Goal: Task Accomplishment & Management: Manage account settings

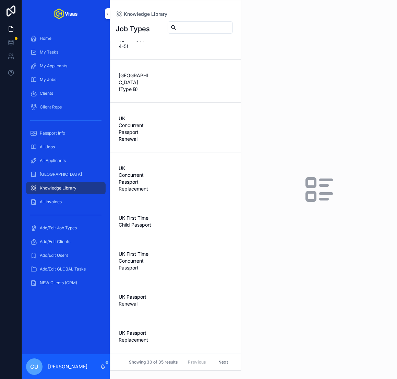
scroll to position [731, 0]
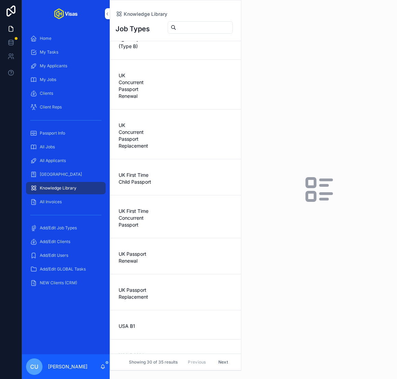
click at [166, 349] on div "USA DS160" at bounding box center [176, 354] width 114 height 10
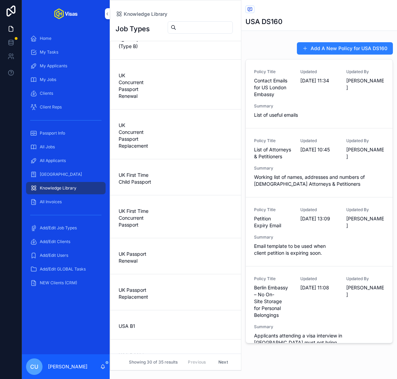
click at [303, 153] on span "18/07/2025 10:45" at bounding box center [320, 149] width 38 height 7
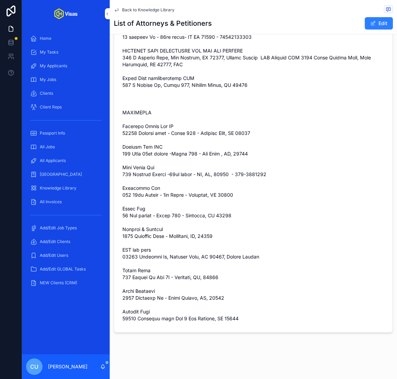
scroll to position [686, 0]
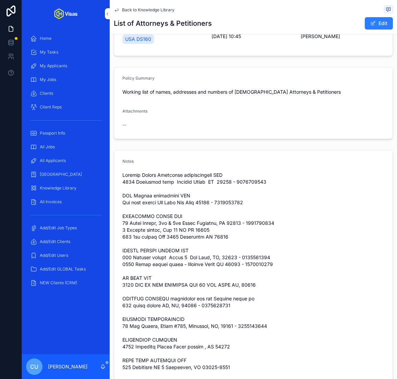
scroll to position [0, 0]
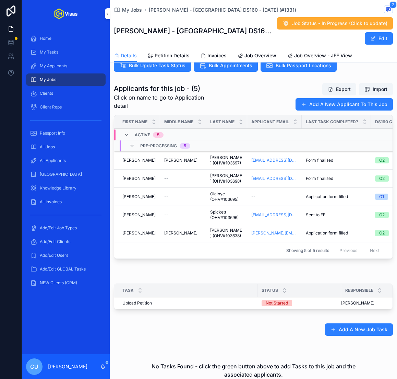
scroll to position [220, 0]
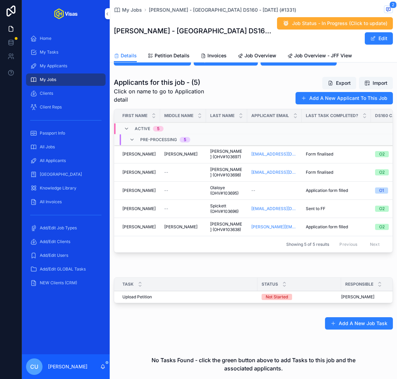
click at [166, 264] on div "scrollable content" at bounding box center [254, 266] width 288 height 5
click at [154, 206] on div "[PERSON_NAME] [PERSON_NAME]" at bounding box center [140, 208] width 34 height 5
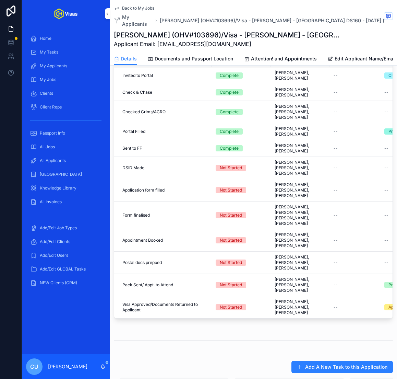
scroll to position [227, 0]
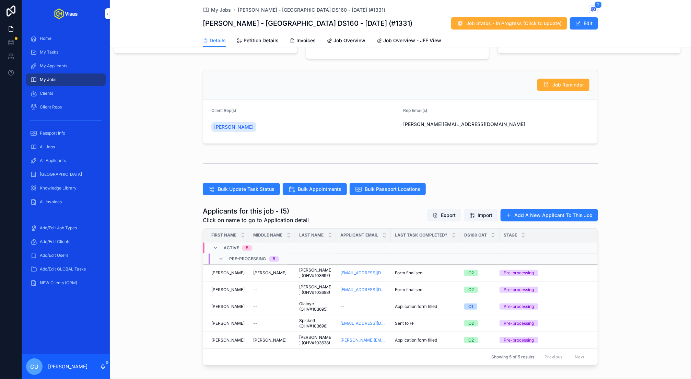
scroll to position [63, 0]
click at [235, 288] on div "[PERSON_NAME] [PERSON_NAME]" at bounding box center [228, 289] width 34 height 5
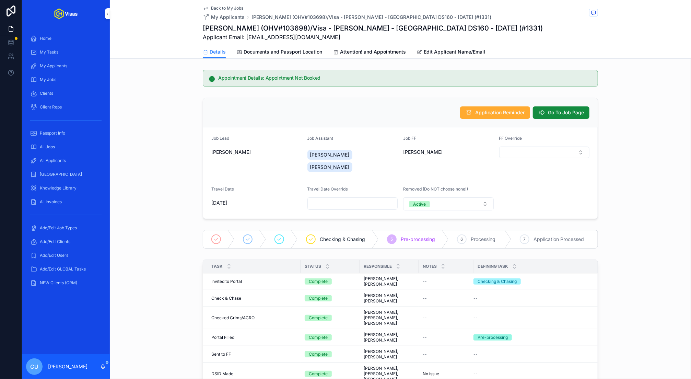
click at [286, 50] on span "Documents and Passport Location" at bounding box center [283, 51] width 79 height 7
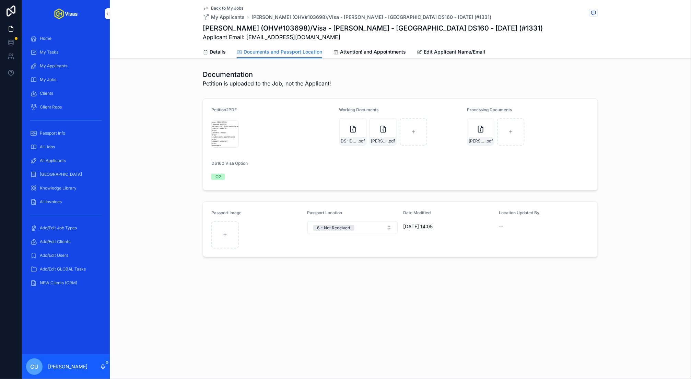
click at [221, 125] on div "Screenshot-2025-10-06-at-14.14.28 .png" at bounding box center [224, 133] width 27 height 27
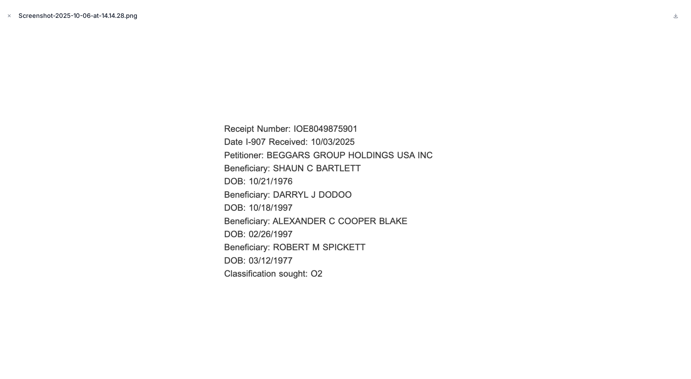
click at [9, 17] on icon "Close modal" at bounding box center [9, 15] width 5 height 5
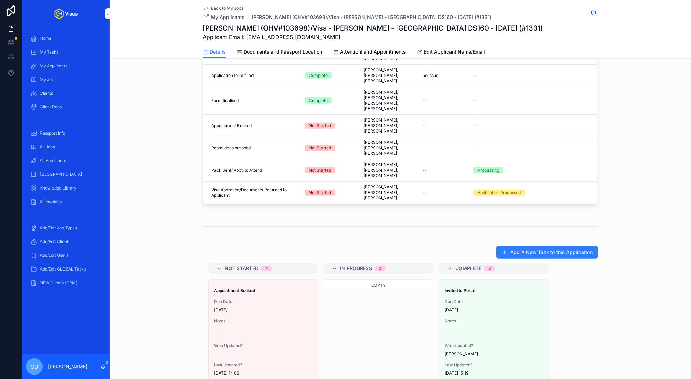
scroll to position [391, 0]
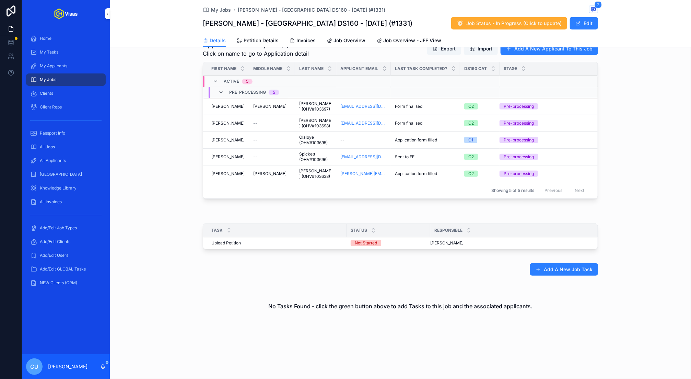
scroll to position [227, 0]
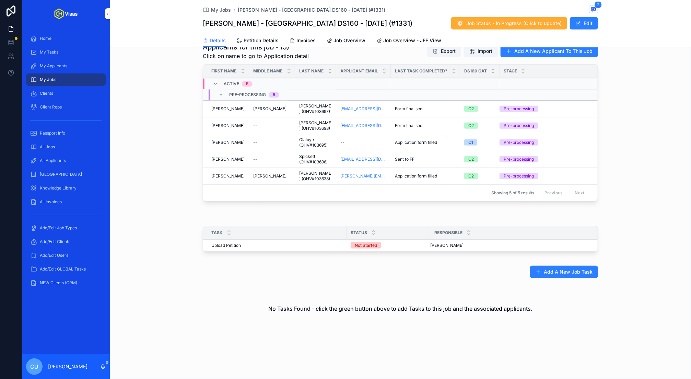
click at [241, 107] on div "[PERSON_NAME]" at bounding box center [228, 108] width 34 height 5
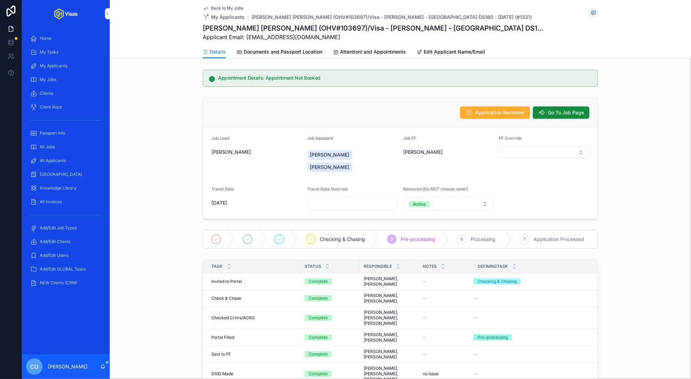
click at [288, 54] on span "Documents and Passport Location" at bounding box center [283, 51] width 79 height 7
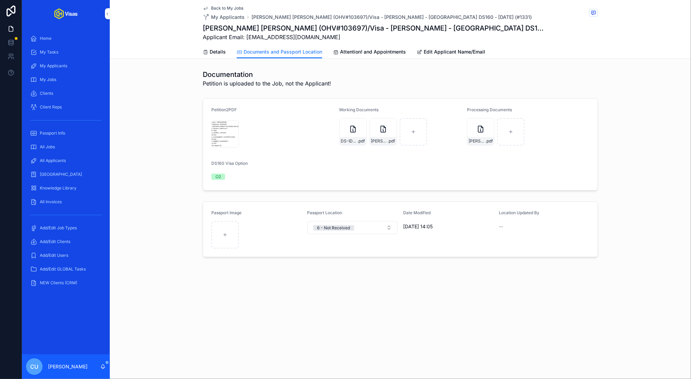
click at [0, 0] on div "Screenshot-2025-10-06-at-14.14.28 .png" at bounding box center [0, 0] width 0 height 0
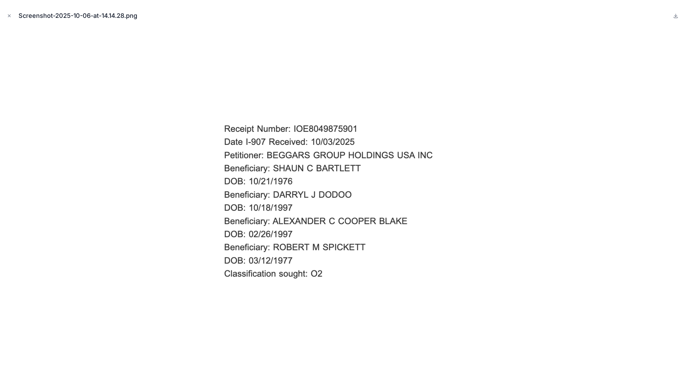
click at [11, 16] on icon "Close modal" at bounding box center [9, 15] width 5 height 5
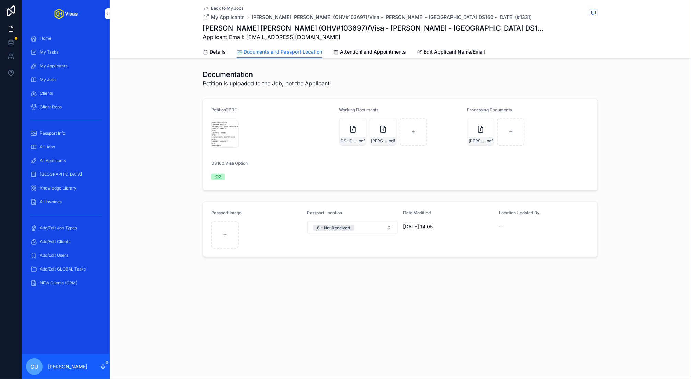
click at [384, 132] on icon "scrollable content" at bounding box center [383, 129] width 8 height 8
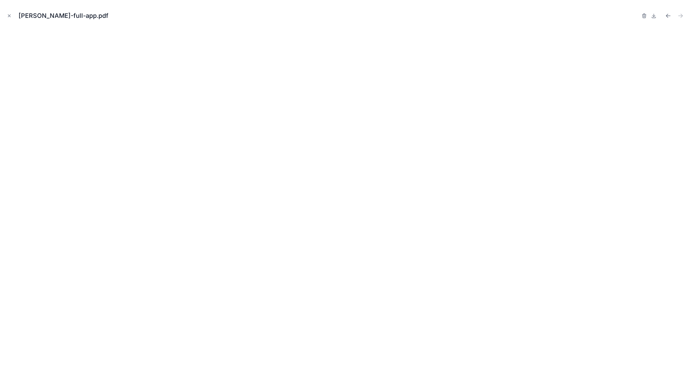
click at [10, 19] on button "Close modal" at bounding box center [9, 16] width 8 height 8
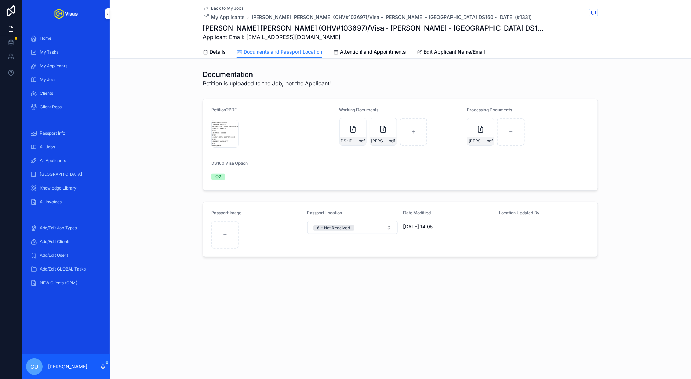
click at [397, 137] on div "[PERSON_NAME]-Nonimmigrant-Visa---Confirmation-Page .pdf" at bounding box center [480, 141] width 27 height 8
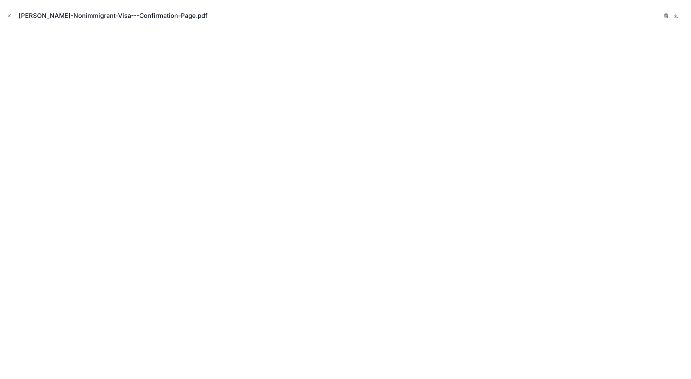
click at [9, 15] on icon "Close modal" at bounding box center [9, 15] width 5 height 5
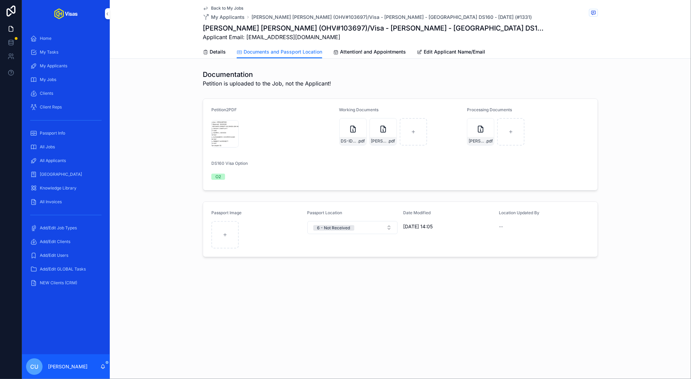
click at [223, 135] on div "Screenshot-2025-10-06-at-14.14.28 .png" at bounding box center [224, 133] width 27 height 27
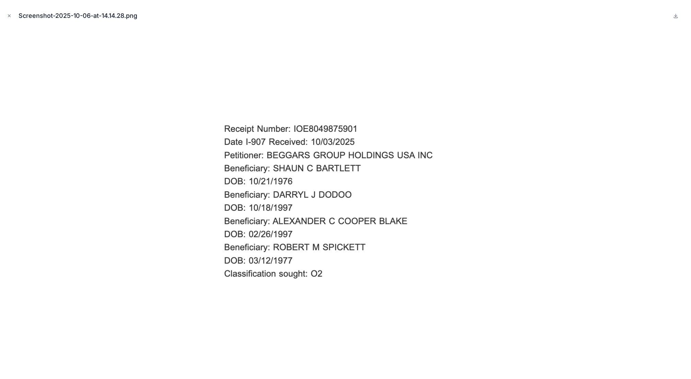
click at [8, 14] on icon "Close modal" at bounding box center [9, 15] width 5 height 5
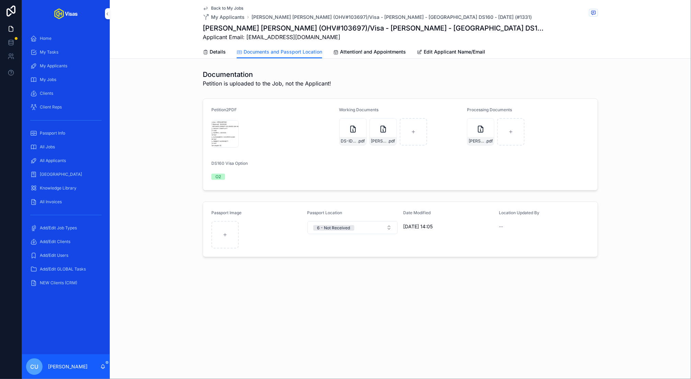
click at [220, 58] on link "Details" at bounding box center [214, 53] width 23 height 14
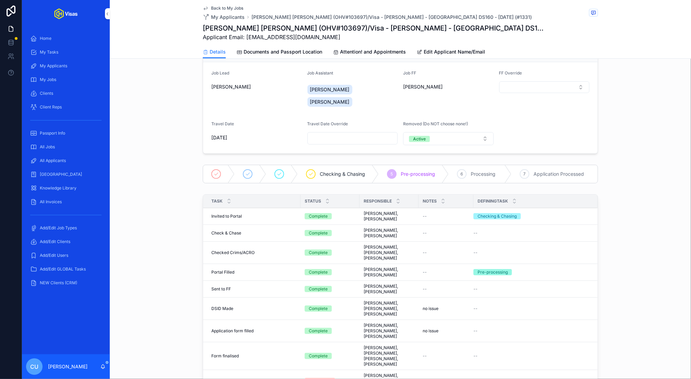
scroll to position [66, 0]
click at [69, 144] on div "All Jobs" at bounding box center [65, 146] width 71 height 11
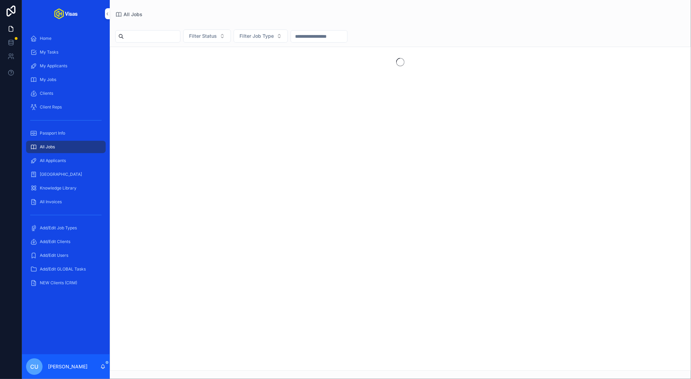
click at [136, 37] on input "scrollable content" at bounding box center [152, 37] width 56 height 10
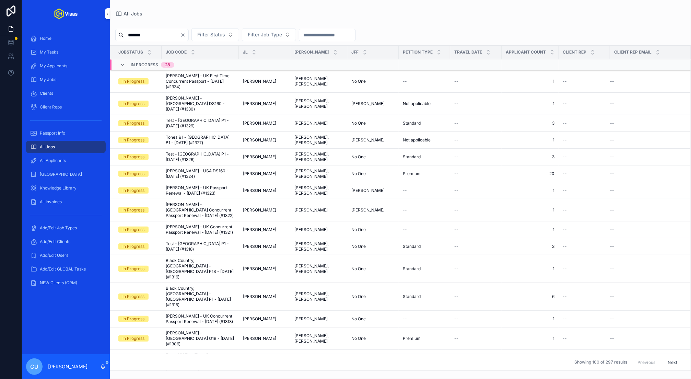
type input "********"
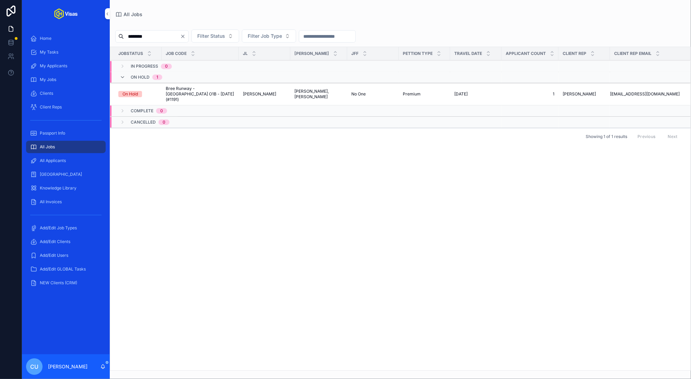
click at [218, 92] on span "Bree Runway - [GEOGRAPHIC_DATA] O1B - [DATE] (#1191)" at bounding box center [200, 94] width 69 height 16
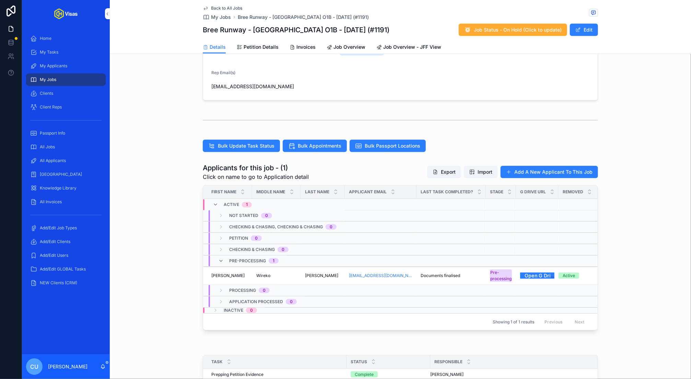
scroll to position [175, 0]
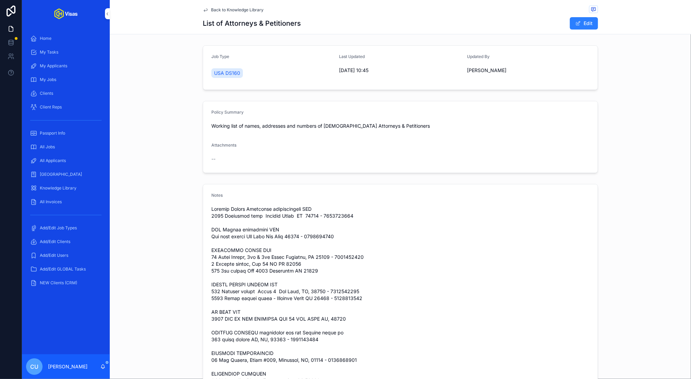
click at [64, 131] on span "Passport Info" at bounding box center [52, 132] width 25 height 5
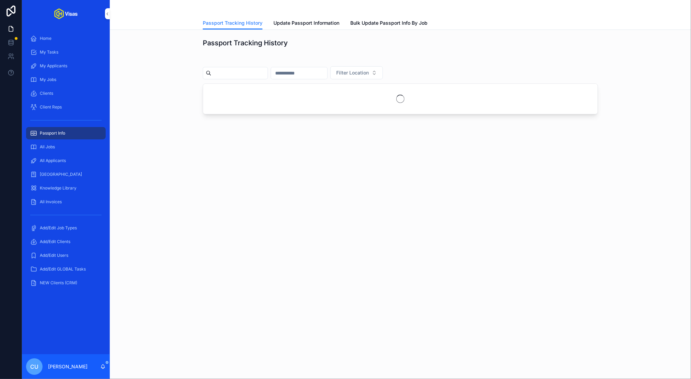
click at [297, 23] on span "Update Passport Information" at bounding box center [307, 23] width 66 height 7
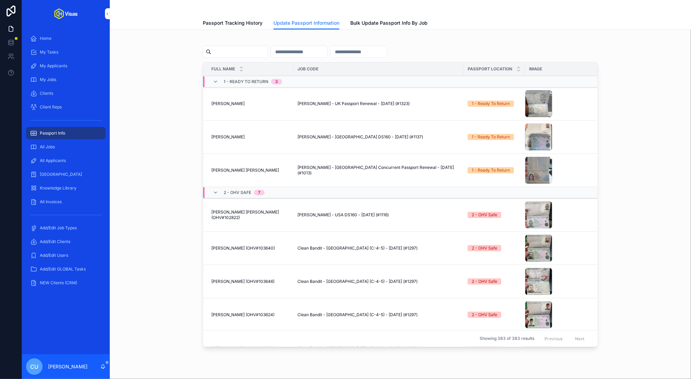
click at [57, 161] on span "All Applicants" at bounding box center [53, 160] width 26 height 5
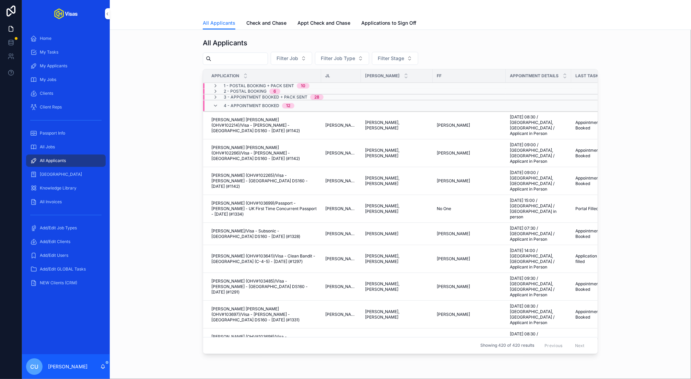
click at [66, 129] on div "Passport Info" at bounding box center [65, 133] width 71 height 11
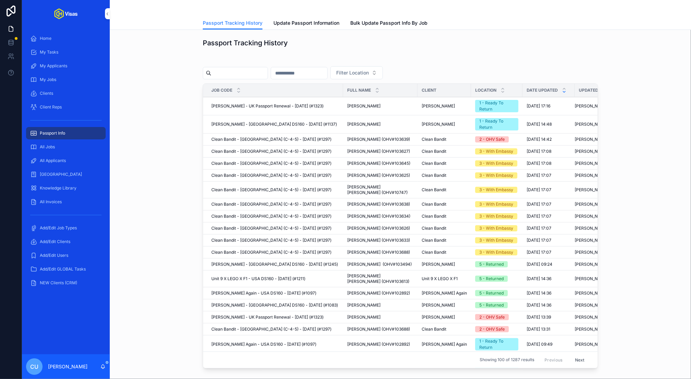
click at [240, 71] on input "scrollable content" at bounding box center [239, 73] width 56 height 10
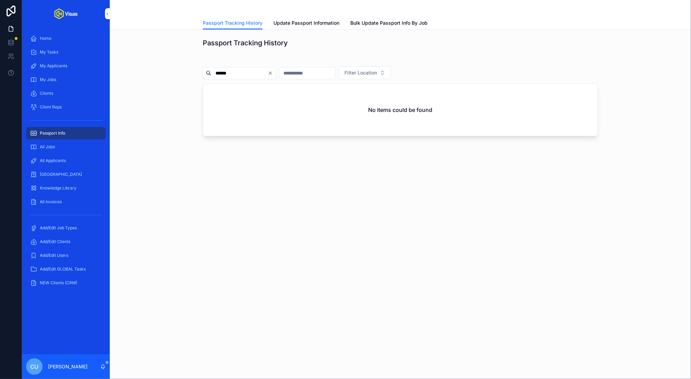
type input "******"
click at [315, 23] on span "Update Passport Information" at bounding box center [307, 23] width 66 height 7
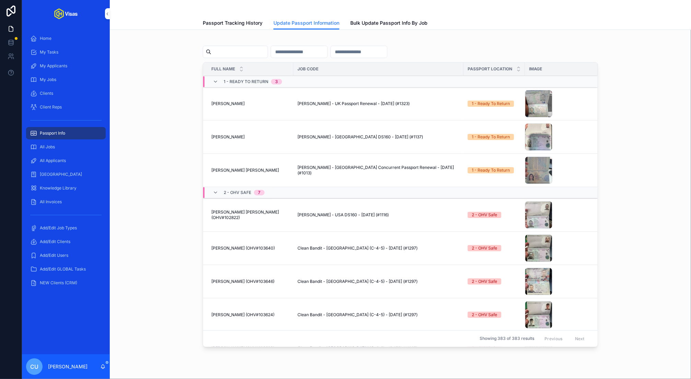
click at [255, 49] on input "scrollable content" at bounding box center [239, 52] width 56 height 10
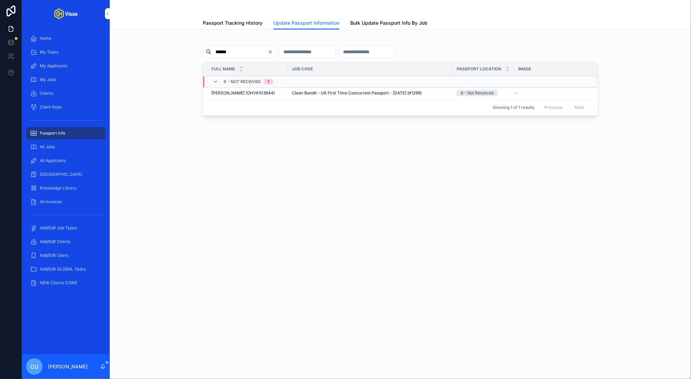
type input "******"
click at [0, 0] on span "Update Passport Info" at bounding box center [0, 0] width 0 height 0
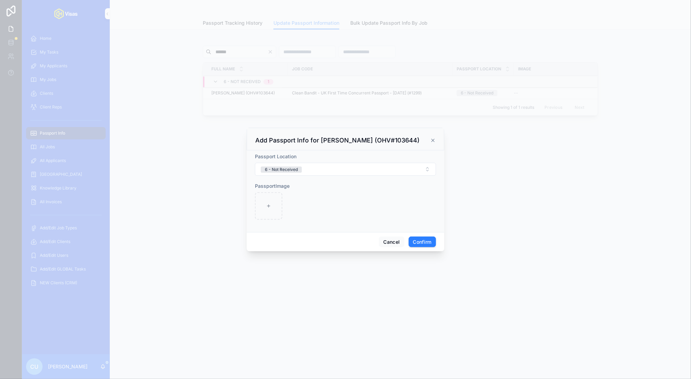
click at [316, 170] on button "6 - Not Received" at bounding box center [345, 169] width 181 height 13
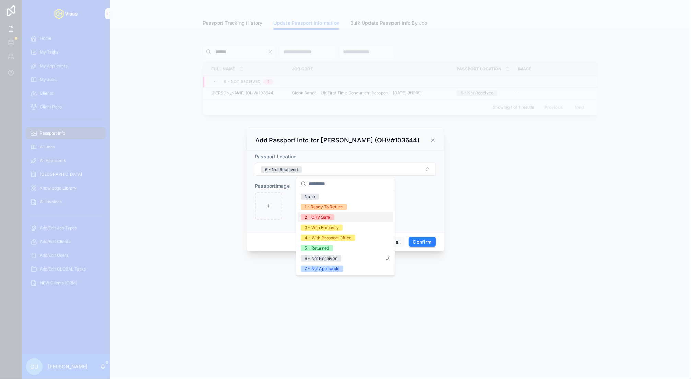
click at [336, 218] on div "2 - OHV Safe" at bounding box center [345, 217] width 95 height 10
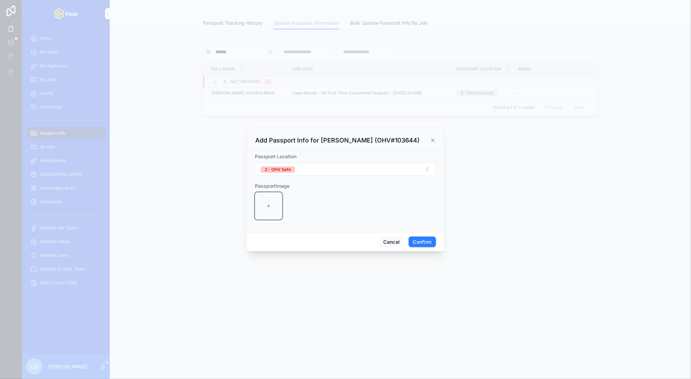
click at [280, 208] on div at bounding box center [268, 205] width 27 height 27
type input "**********"
click at [430, 245] on button "Confirm" at bounding box center [422, 241] width 27 height 11
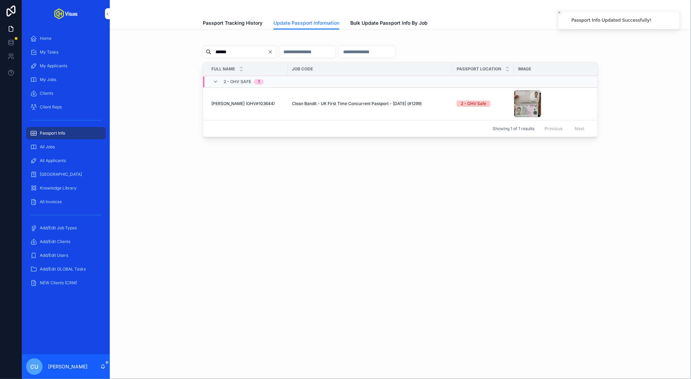
click at [237, 53] on input "******" at bounding box center [239, 52] width 56 height 10
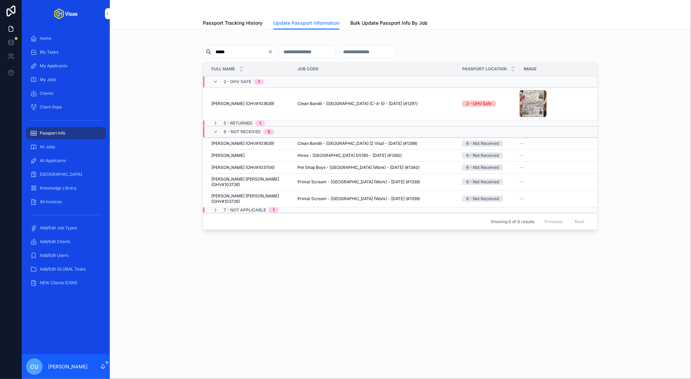
type input "*****"
